Goal: Find specific page/section: Find specific page/section

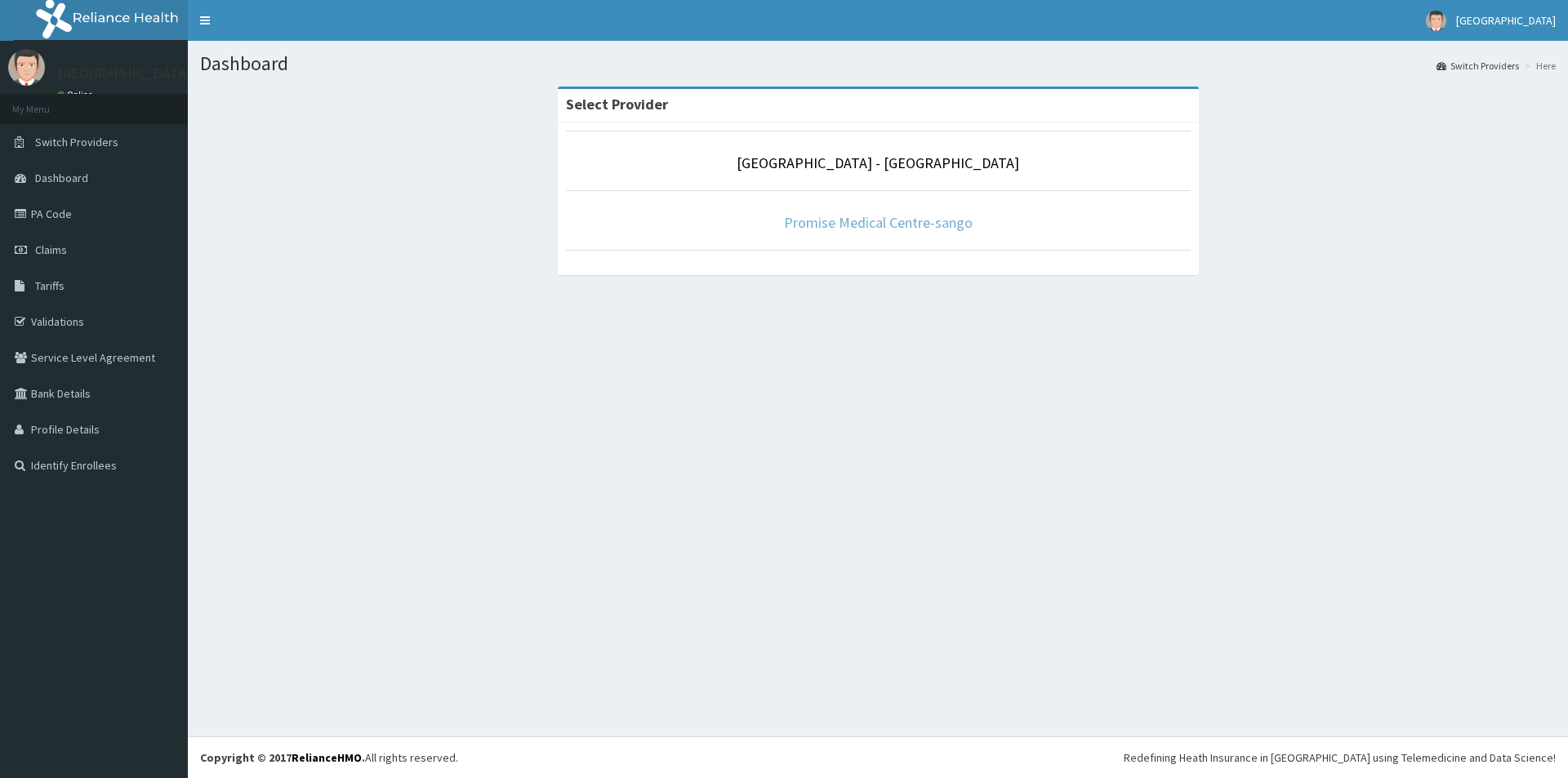
click at [869, 223] on link "Promise Medical Centre-sango" at bounding box center [879, 222] width 189 height 19
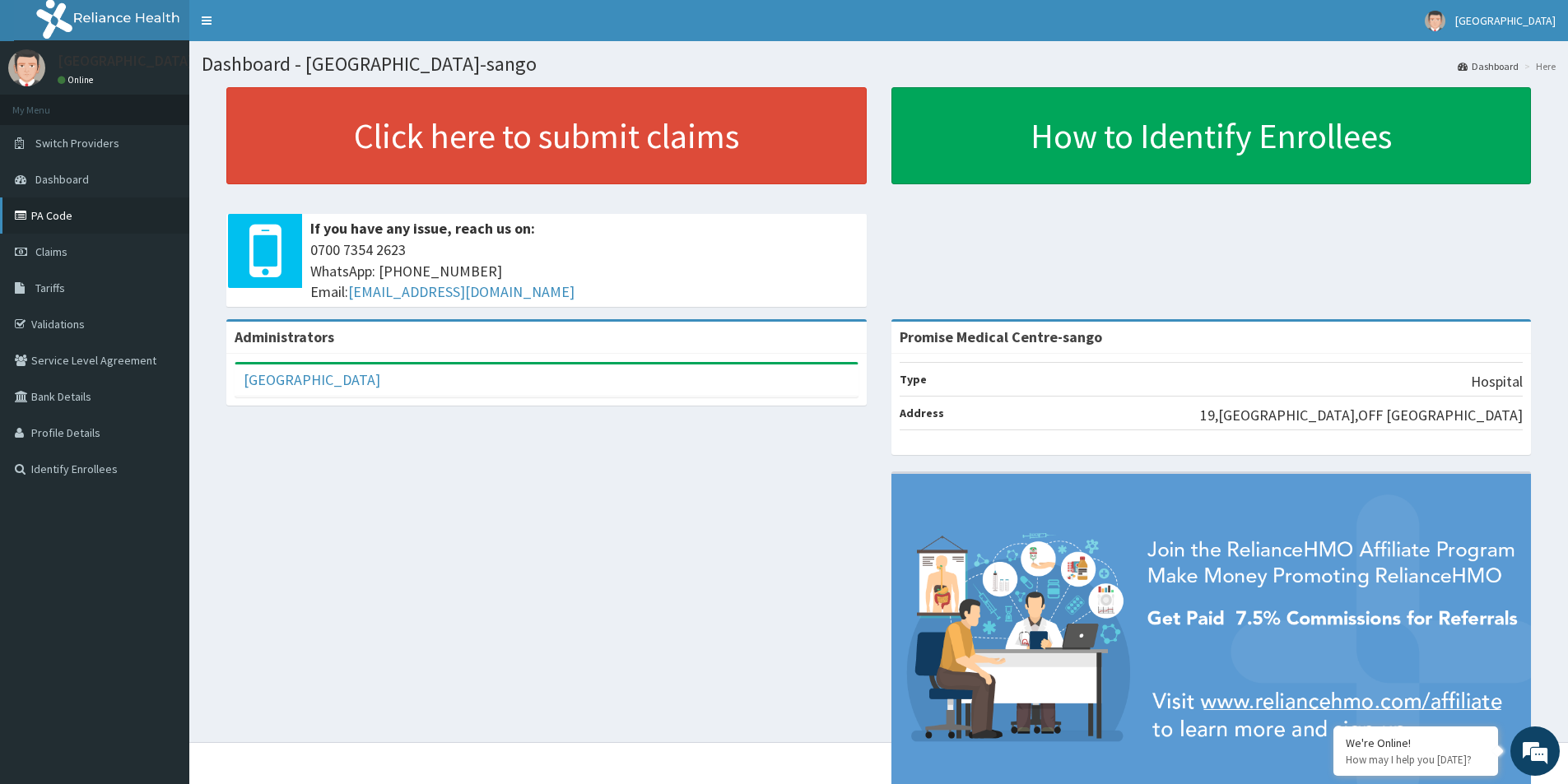
click at [48, 216] on link "PA Code" at bounding box center [94, 215] width 190 height 36
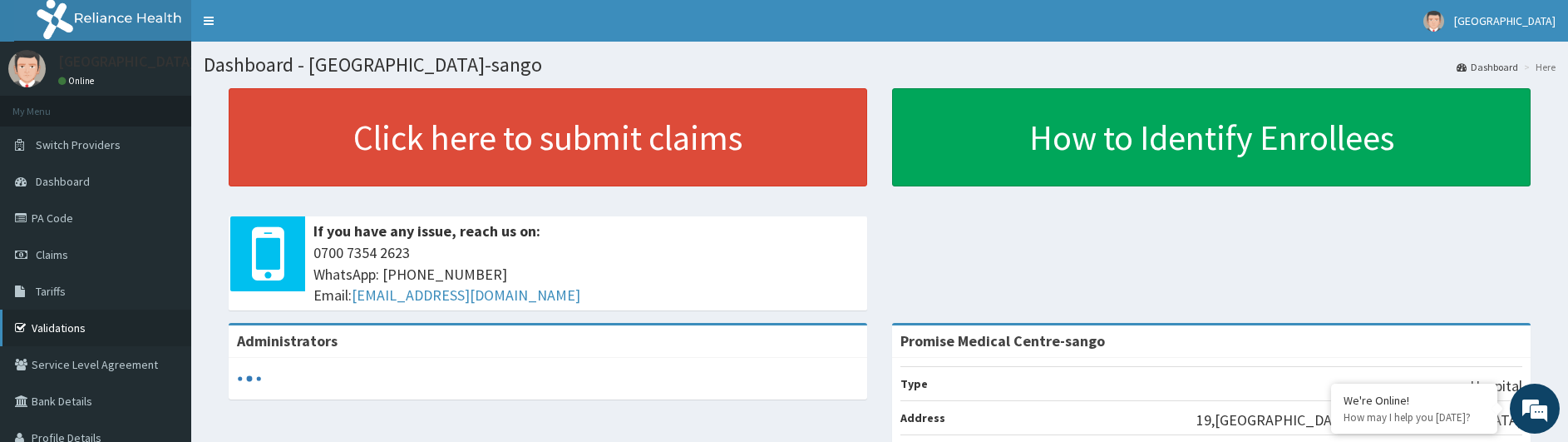
click at [71, 326] on link "Validations" at bounding box center [95, 328] width 192 height 37
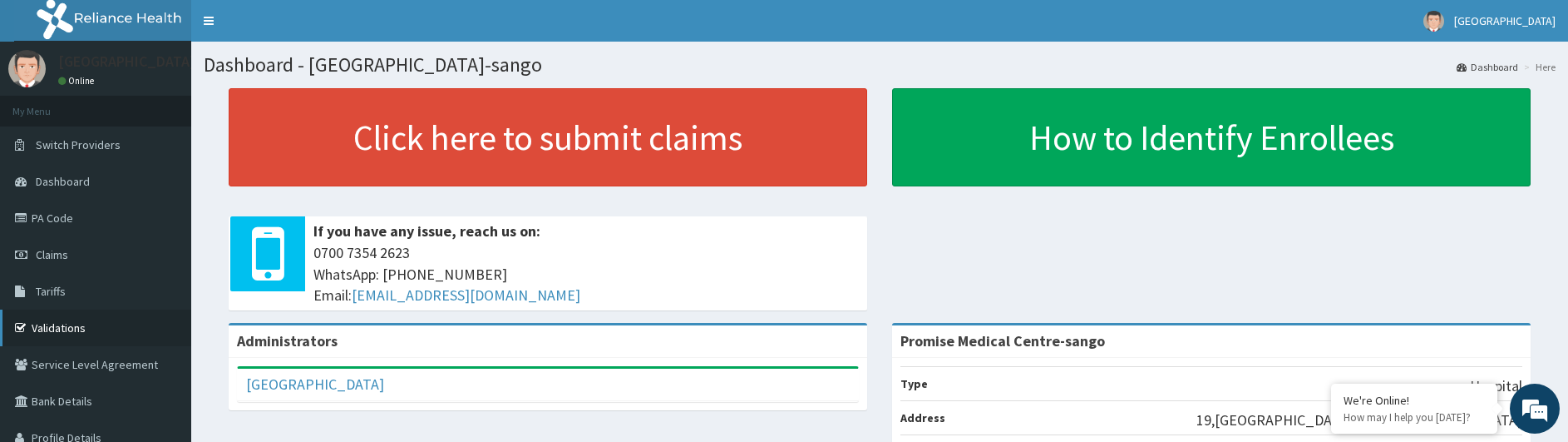
click at [71, 326] on link "Validations" at bounding box center [95, 328] width 192 height 37
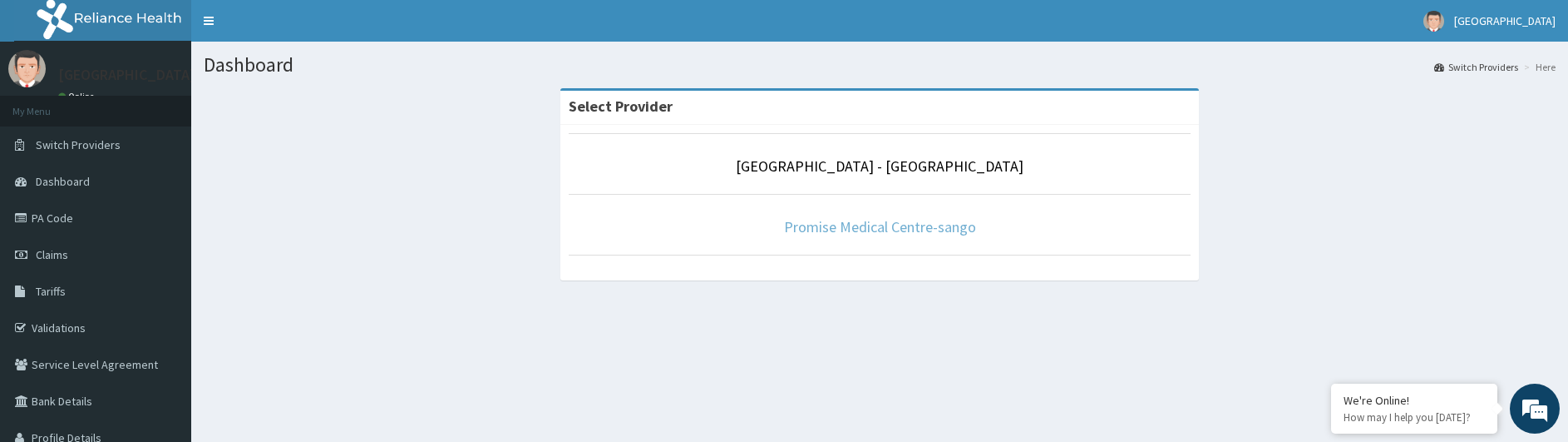
click at [915, 231] on link "Promise Medical Centre-sango" at bounding box center [880, 226] width 192 height 19
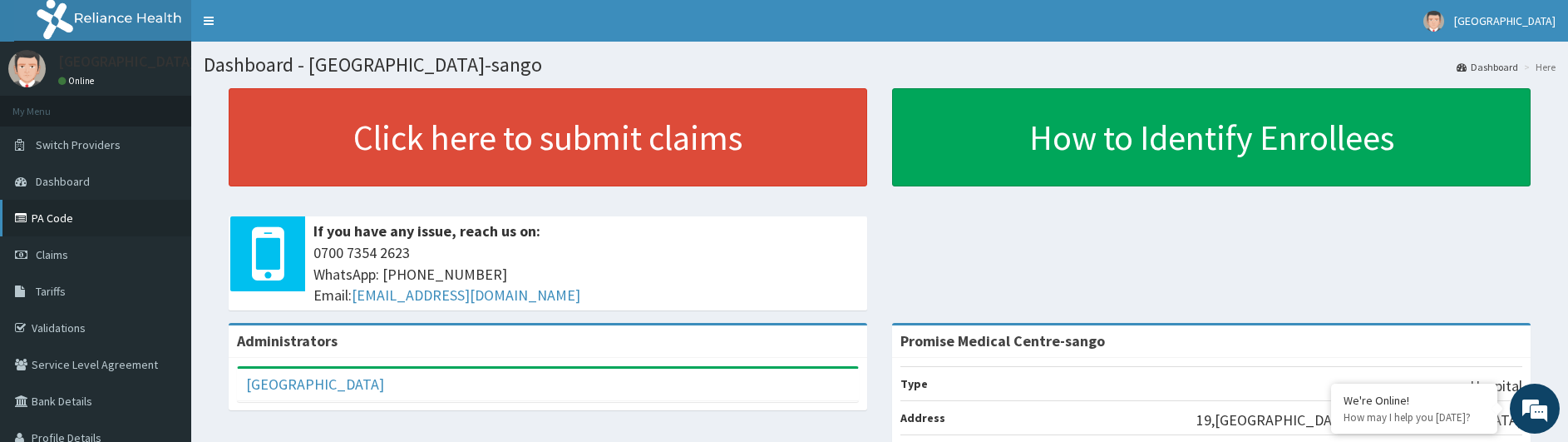
click at [83, 230] on link "PA Code" at bounding box center [95, 218] width 192 height 37
